Goal: Information Seeking & Learning: Learn about a topic

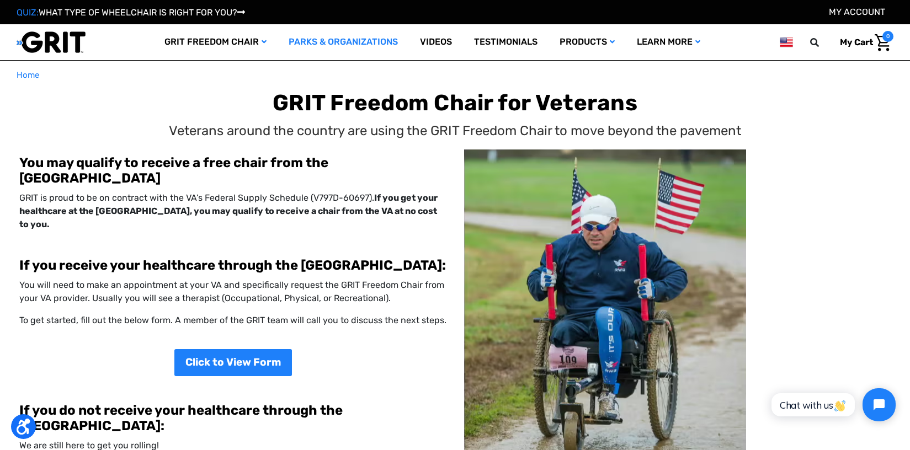
click at [333, 45] on link "Parks & Organizations" at bounding box center [343, 42] width 131 height 36
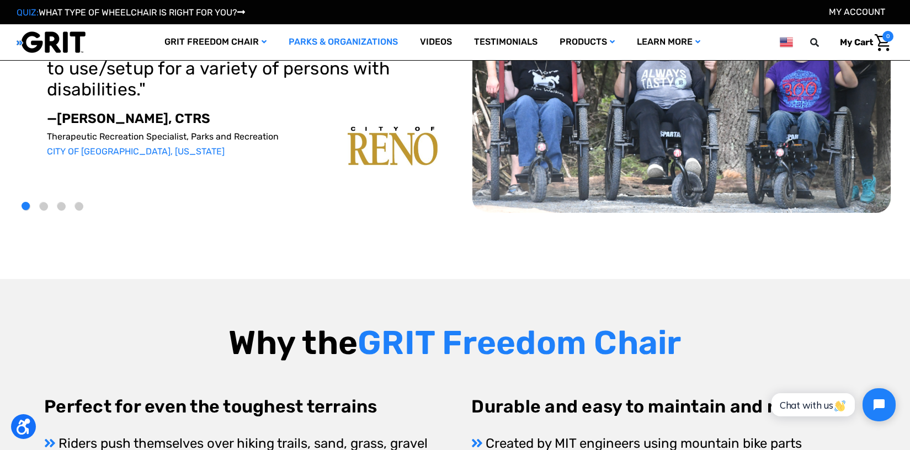
scroll to position [331, 0]
